Goal: Transaction & Acquisition: Purchase product/service

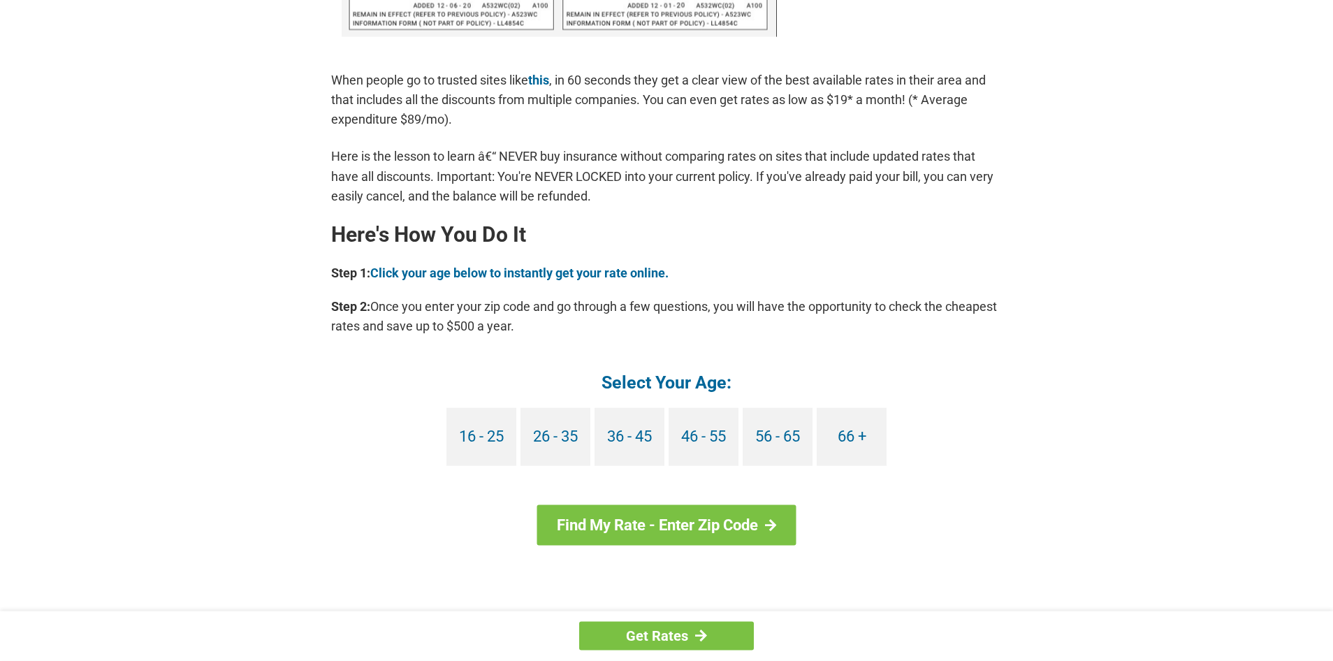
scroll to position [1140, 0]
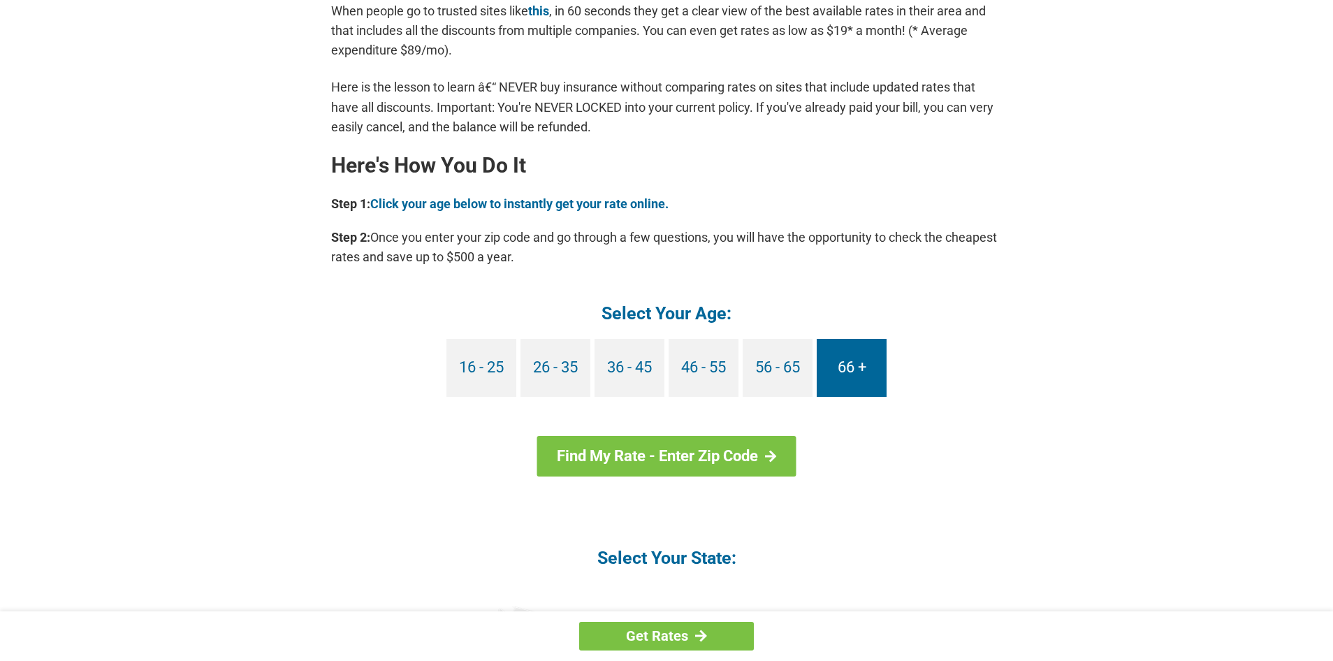
click at [860, 361] on link "66 +" at bounding box center [852, 368] width 70 height 58
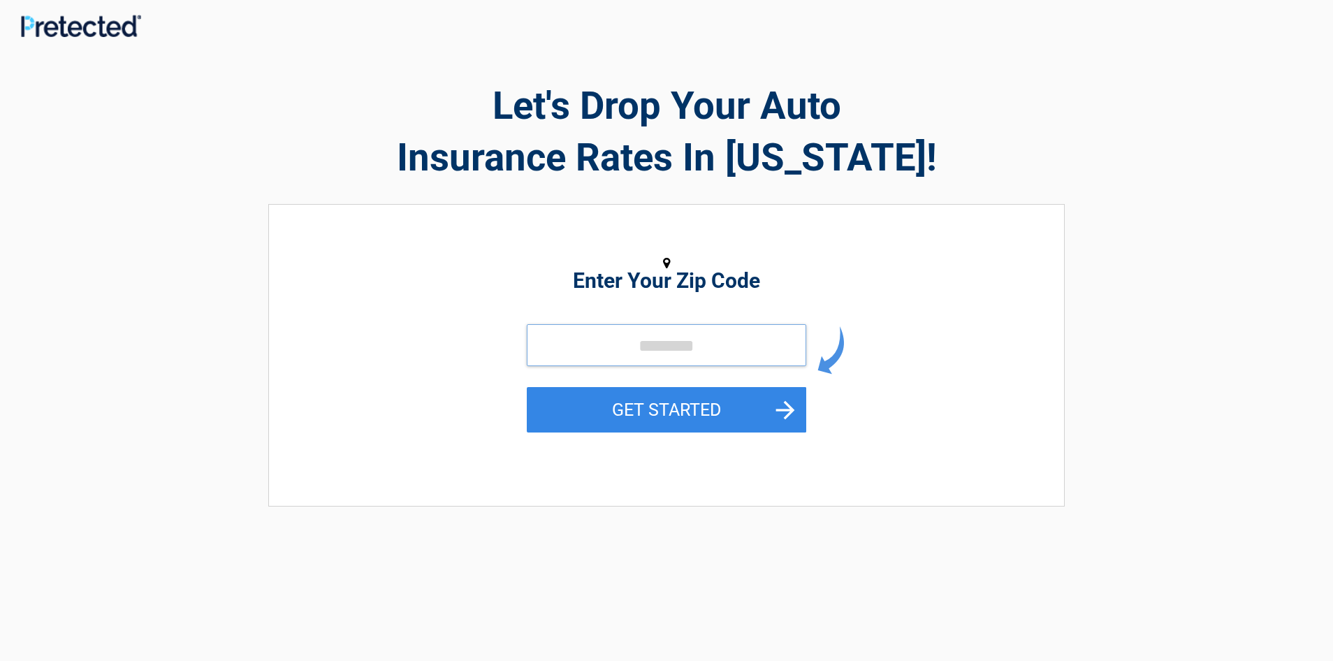
click at [628, 350] on input "tel" at bounding box center [666, 345] width 279 height 42
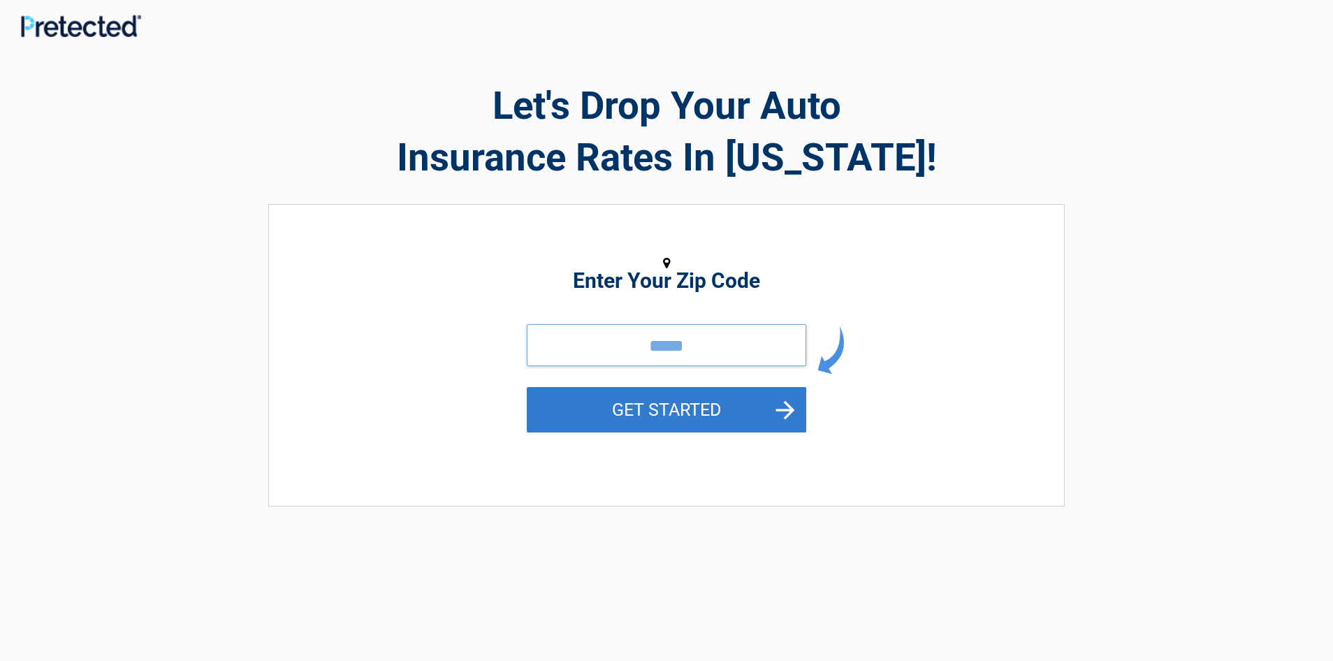
type input "*****"
click at [642, 407] on button "GET STARTED" at bounding box center [666, 409] width 279 height 45
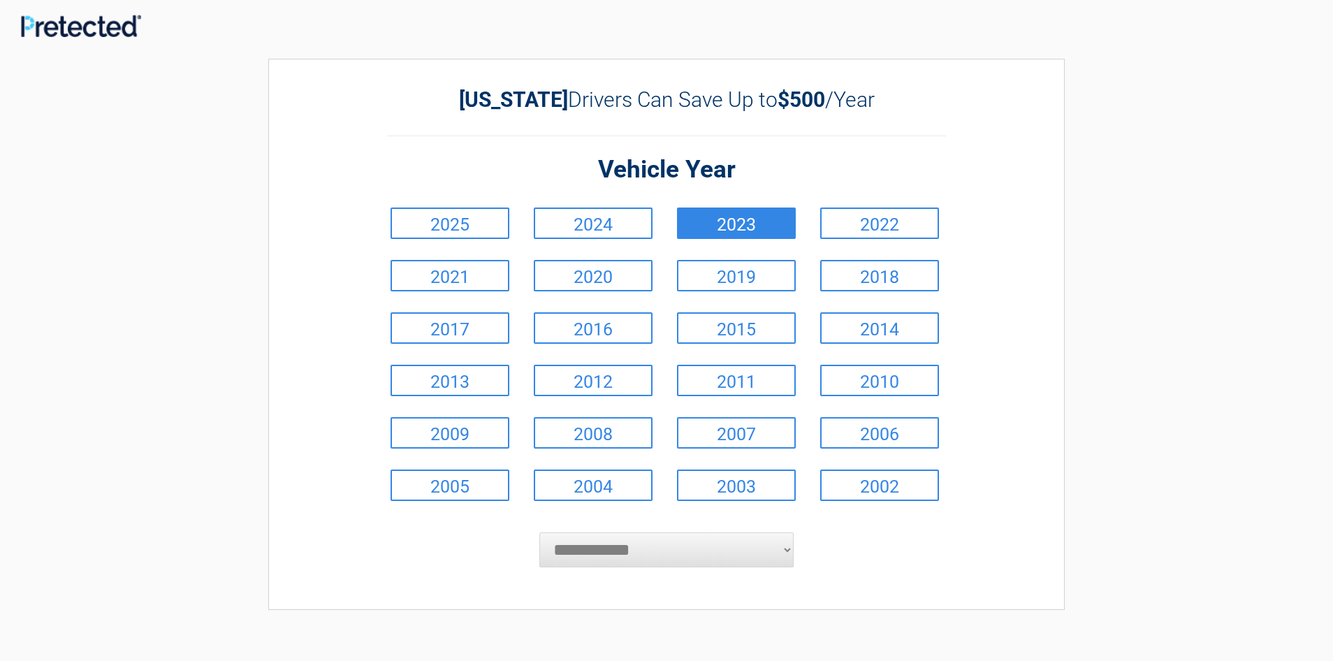
click at [731, 231] on link "2023" at bounding box center [736, 222] width 119 height 31
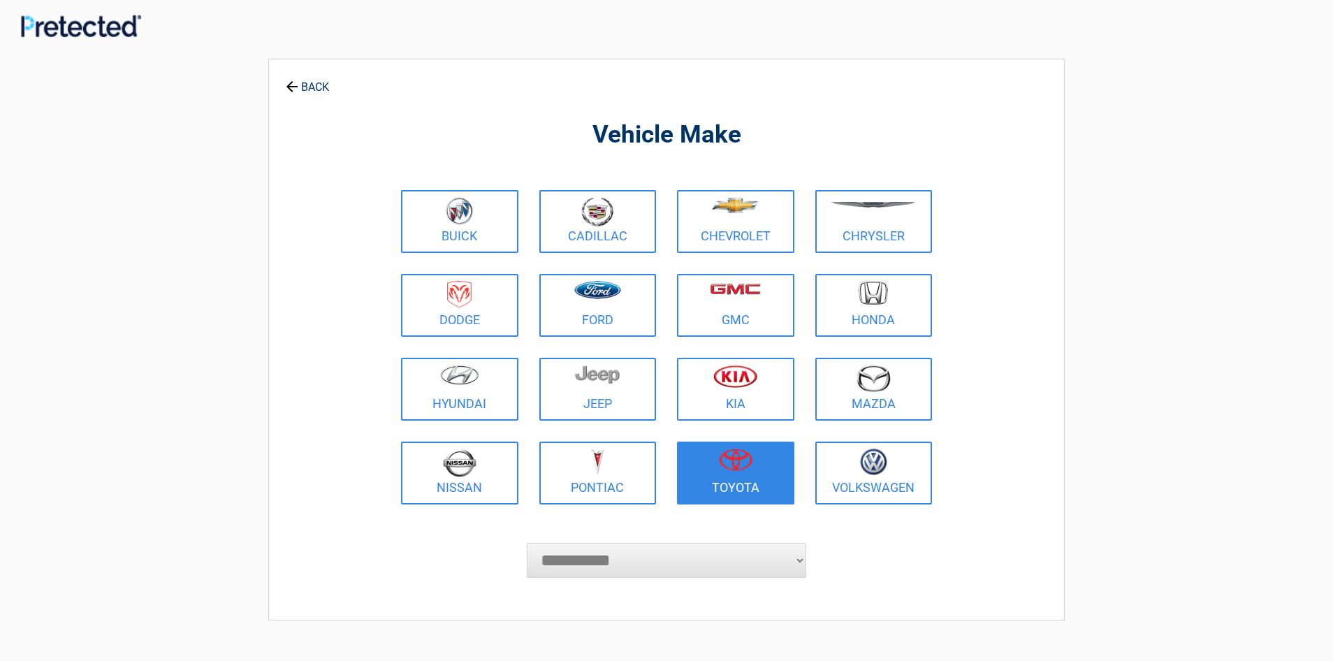
click at [735, 474] on figure at bounding box center [735, 463] width 101 height 31
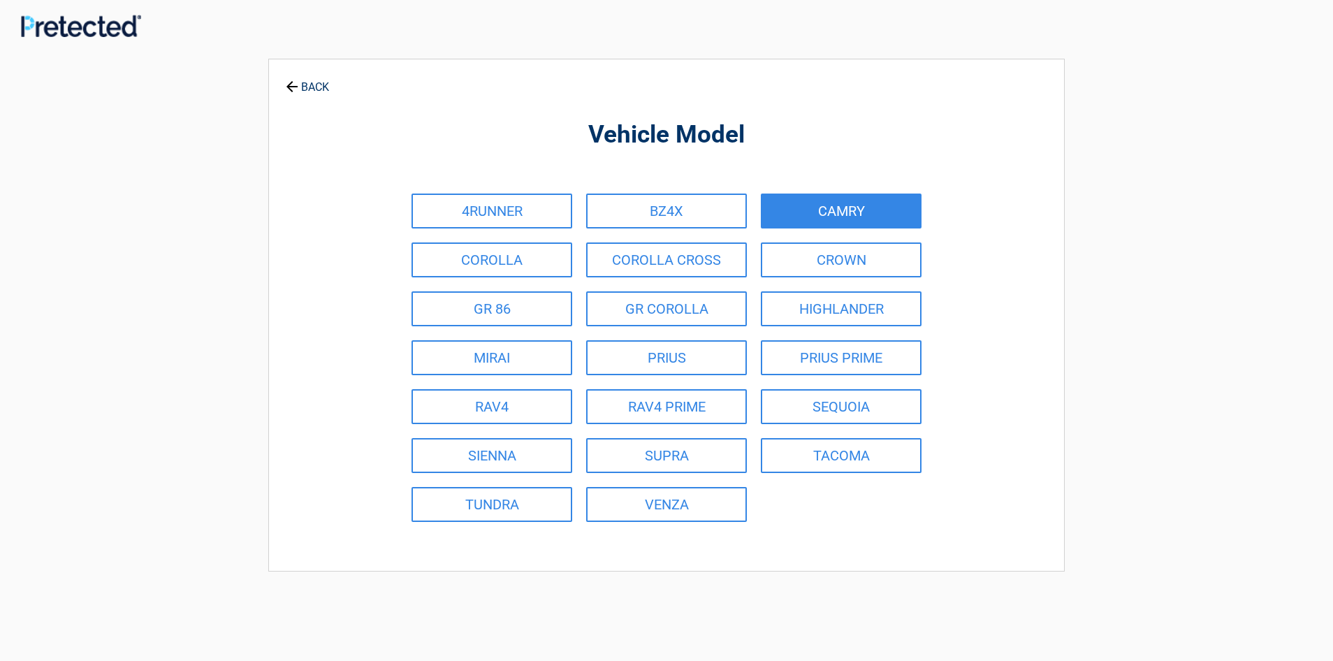
click at [830, 220] on link "CAMRY" at bounding box center [841, 210] width 161 height 35
